Goal: Task Accomplishment & Management: Complete application form

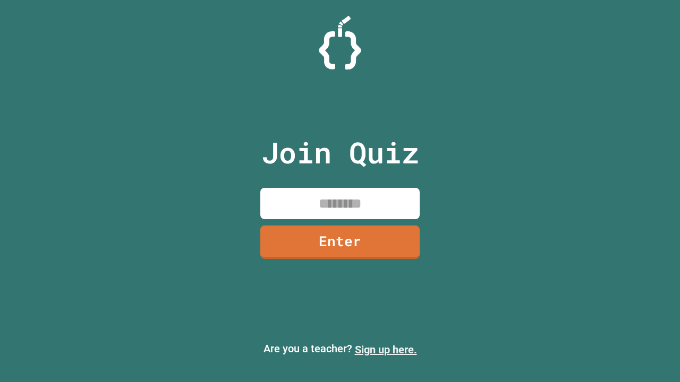
click at [385, 350] on link "Sign up here." at bounding box center [386, 350] width 62 height 13
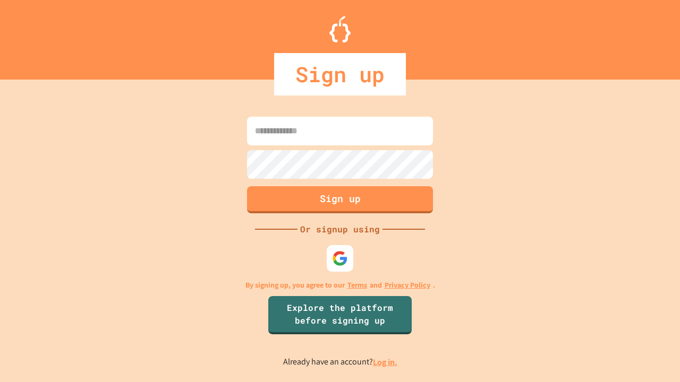
click at [385, 362] on link "Log in." at bounding box center [385, 362] width 24 height 11
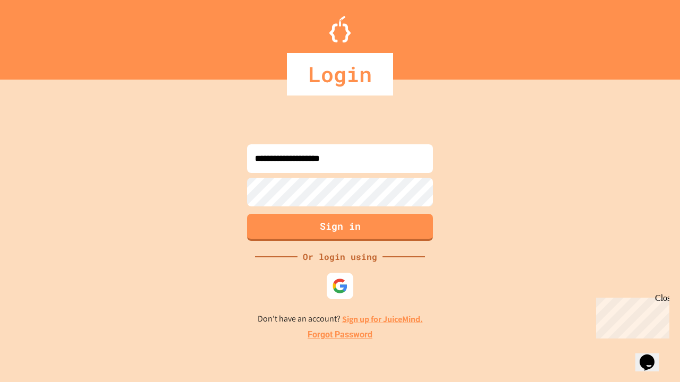
type input "**********"
